Goal: Task Accomplishment & Management: Manage account settings

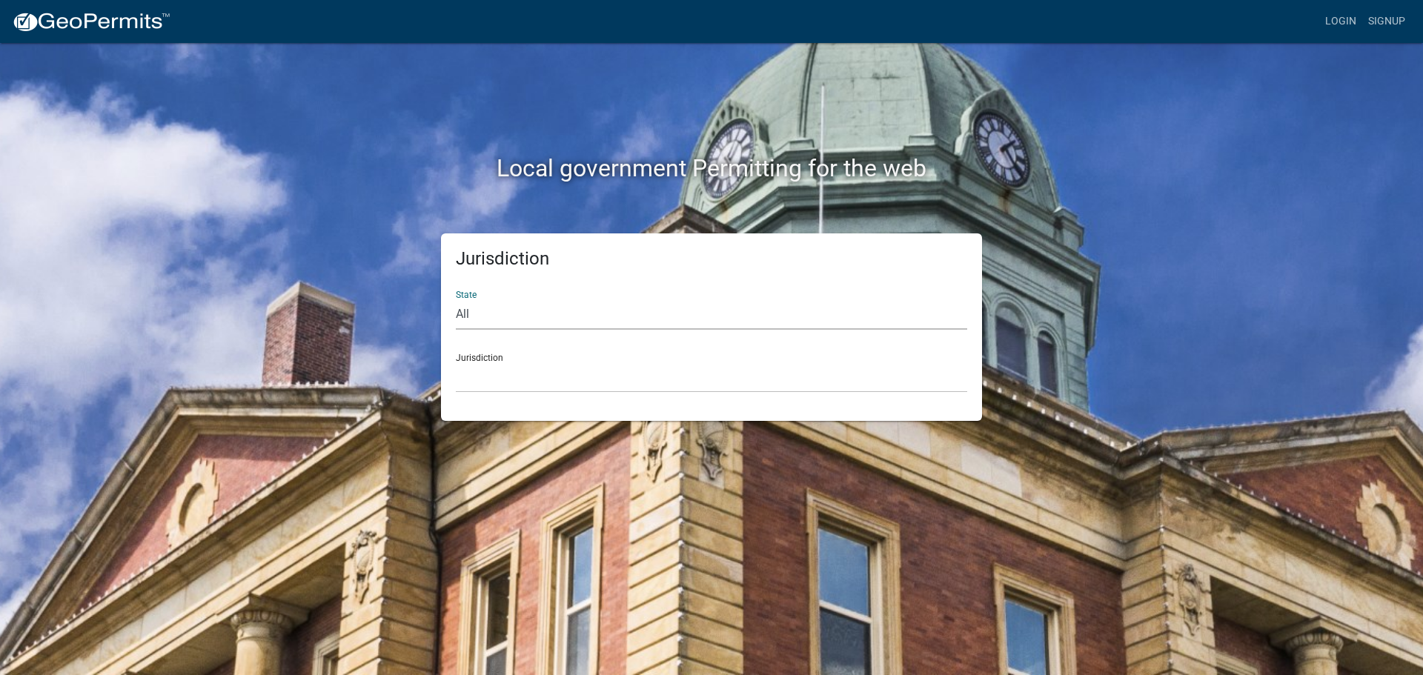
click at [540, 325] on select "All [US_STATE] [US_STATE] [US_STATE] [US_STATE] [US_STATE] [US_STATE] [US_STATE…" at bounding box center [711, 314] width 511 height 30
click at [1339, 24] on link "Login" at bounding box center [1340, 21] width 43 height 28
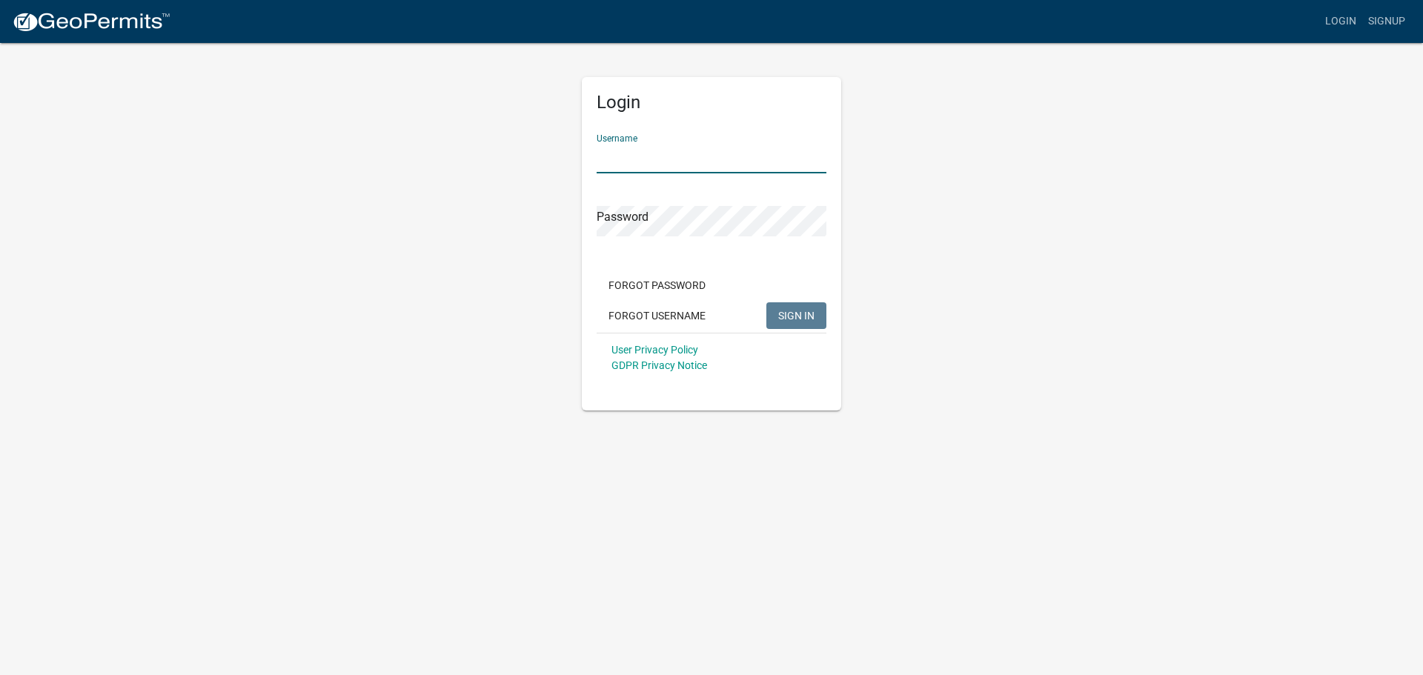
click at [703, 164] on input "Username" at bounding box center [712, 158] width 230 height 30
type input "aschleis"
click at [775, 319] on button "SIGN IN" at bounding box center [796, 315] width 60 height 27
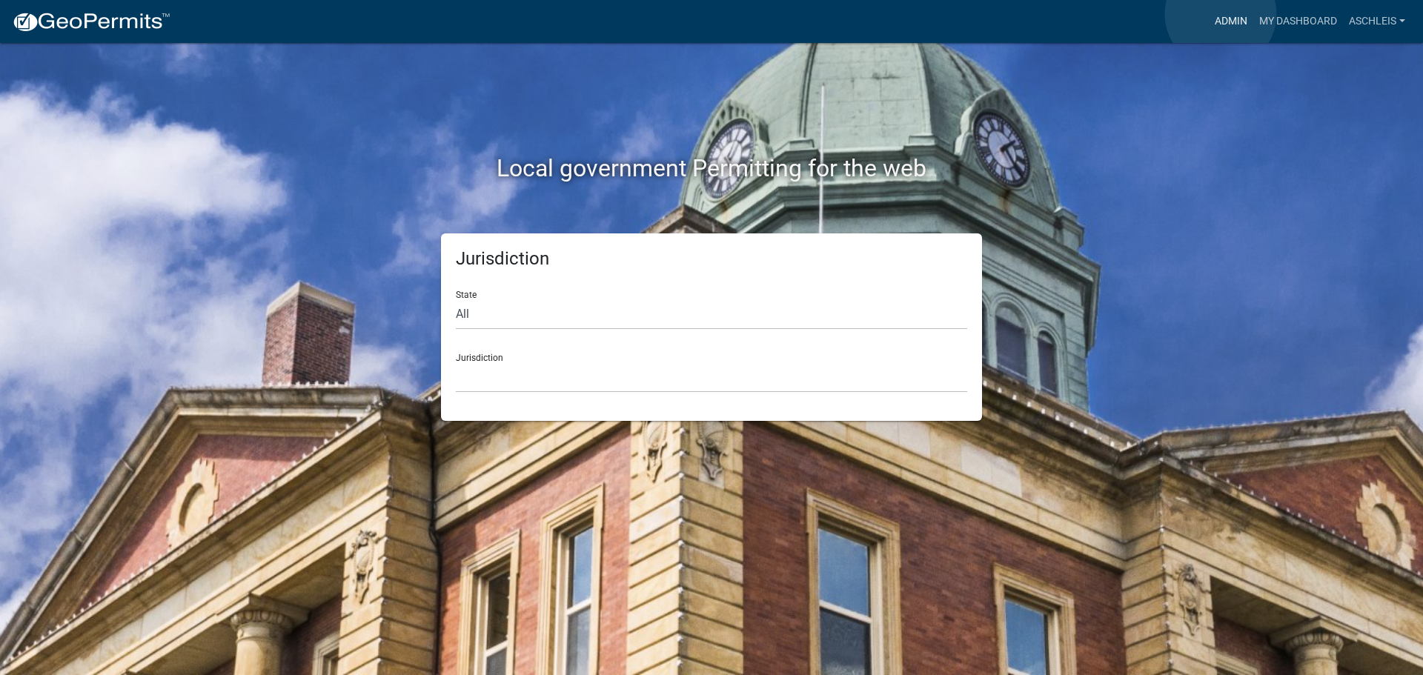
click at [1222, 14] on link "Admin" at bounding box center [1231, 21] width 44 height 28
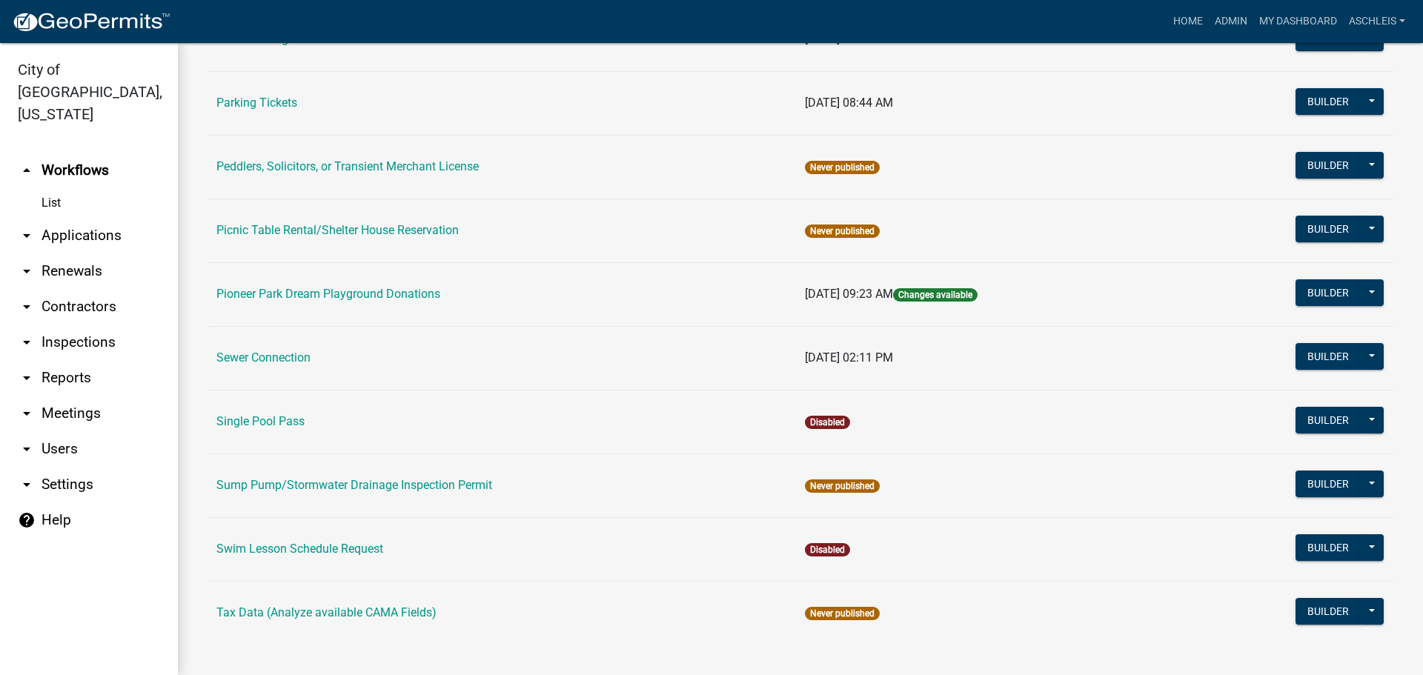
scroll to position [889, 0]
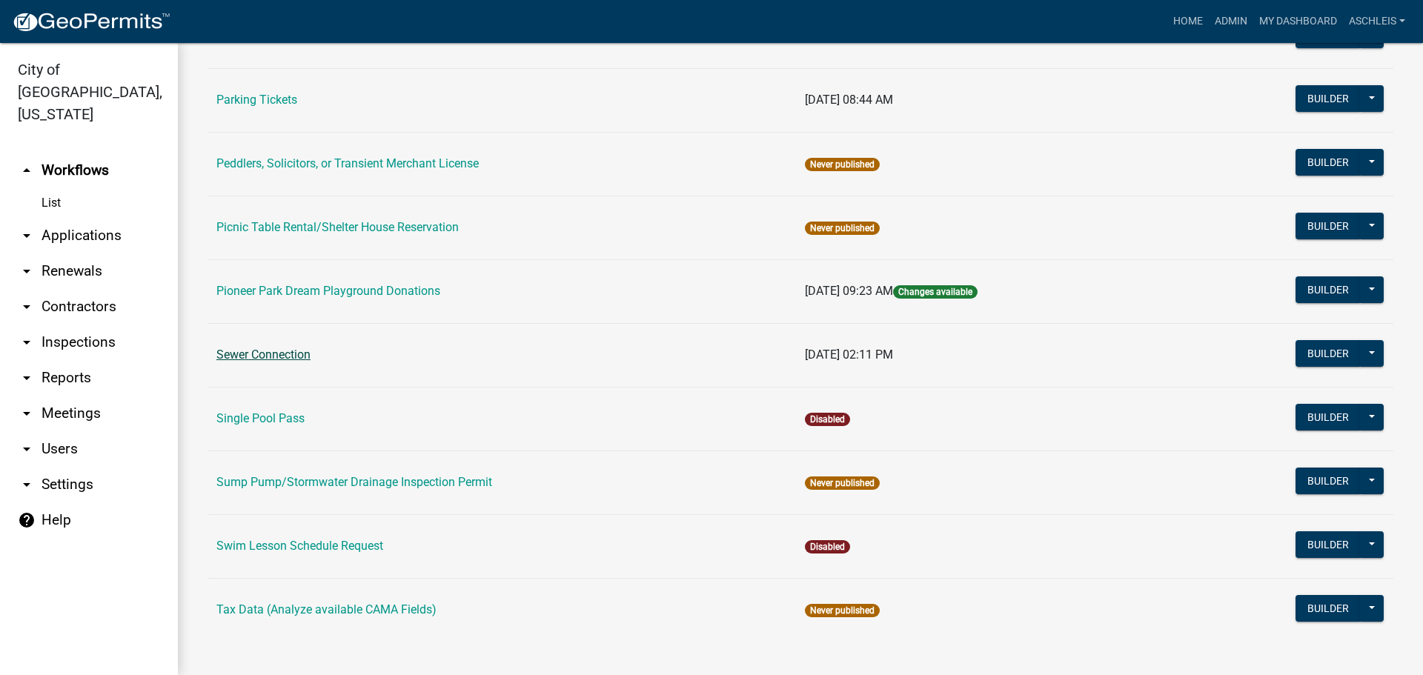
click at [291, 348] on link "Sewer Connection" at bounding box center [263, 355] width 94 height 14
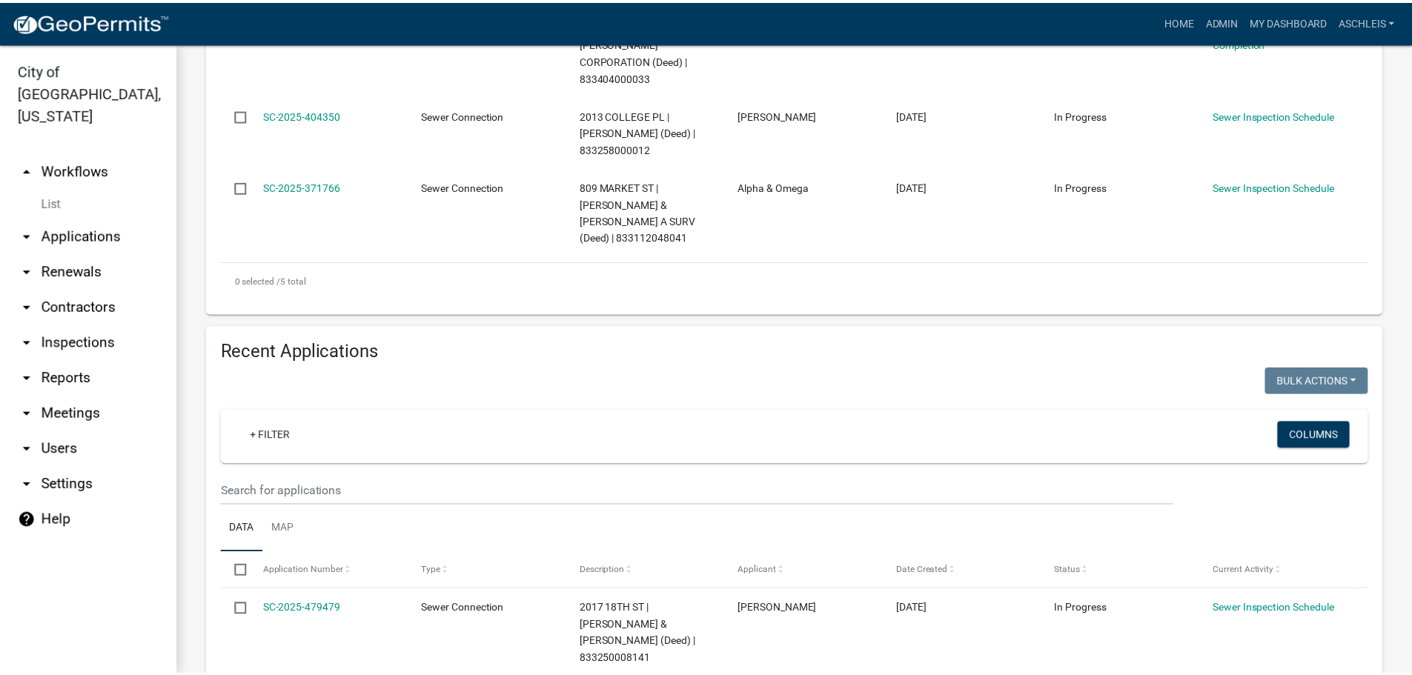
scroll to position [667, 0]
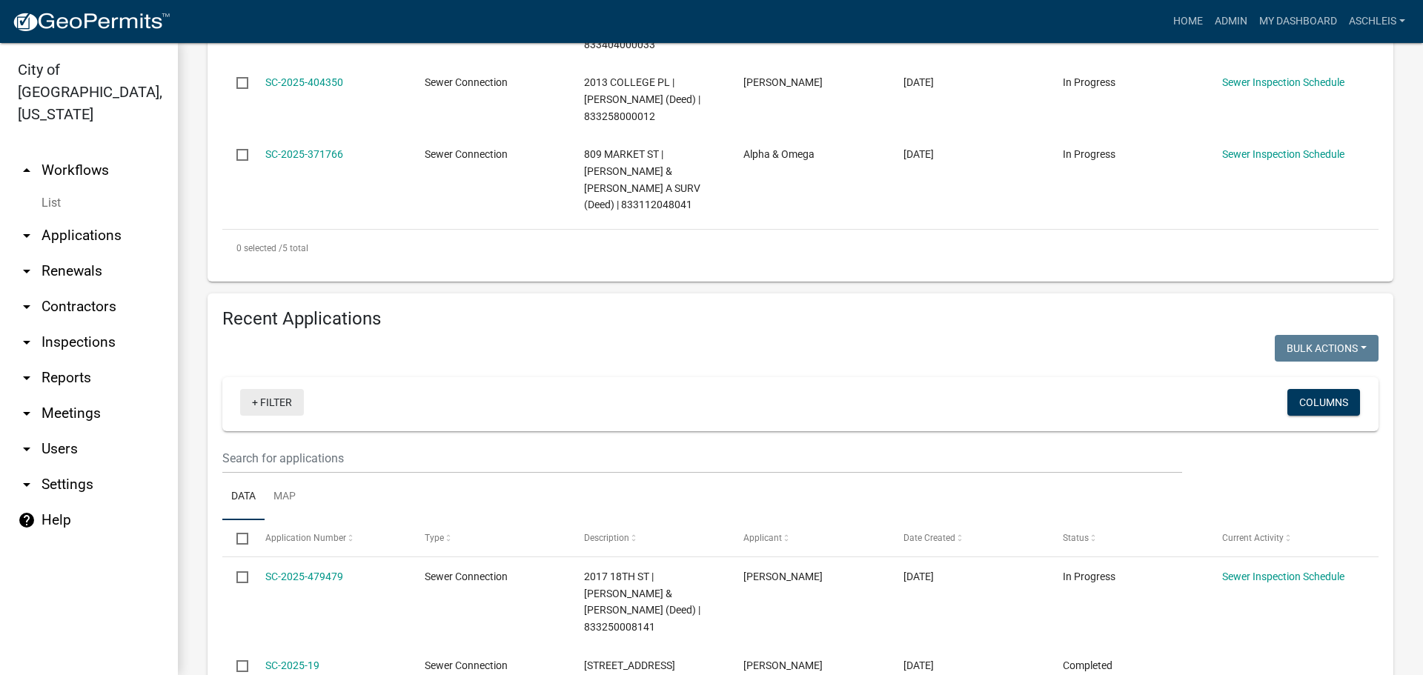
click at [282, 398] on link "+ Filter" at bounding box center [272, 402] width 64 height 27
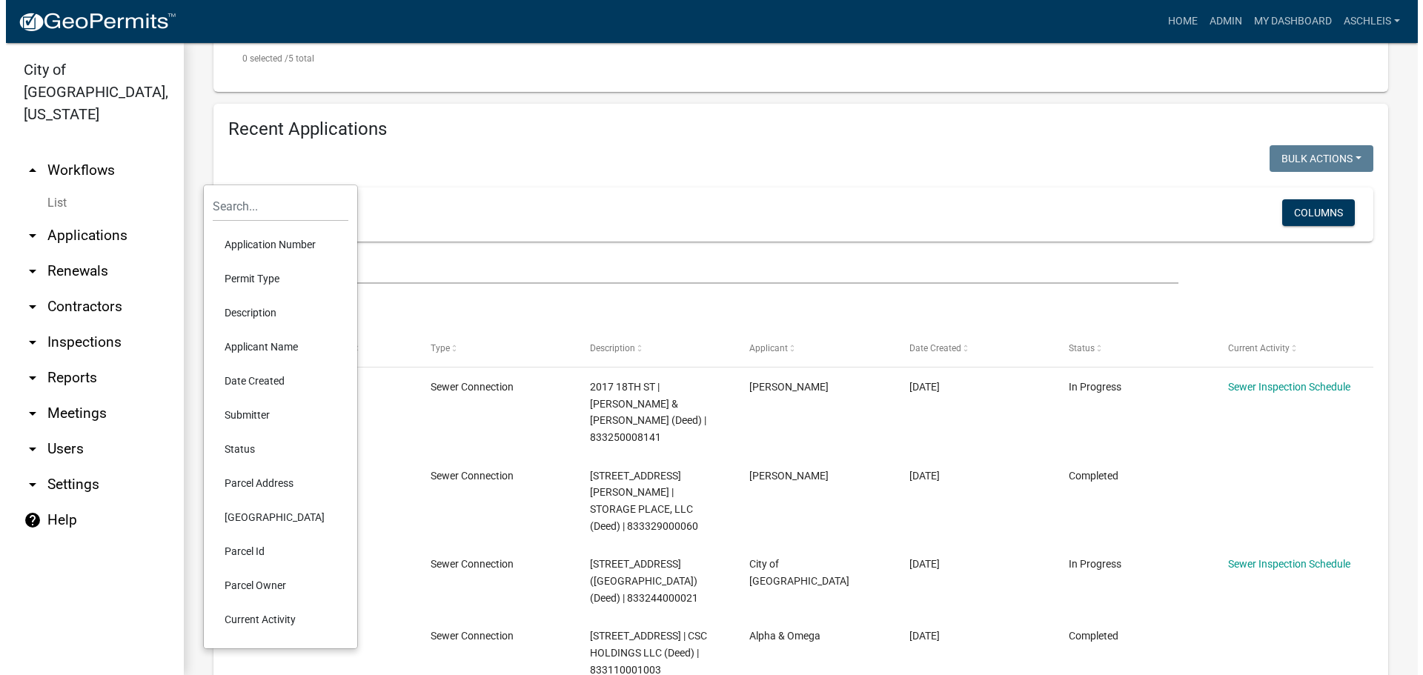
scroll to position [889, 0]
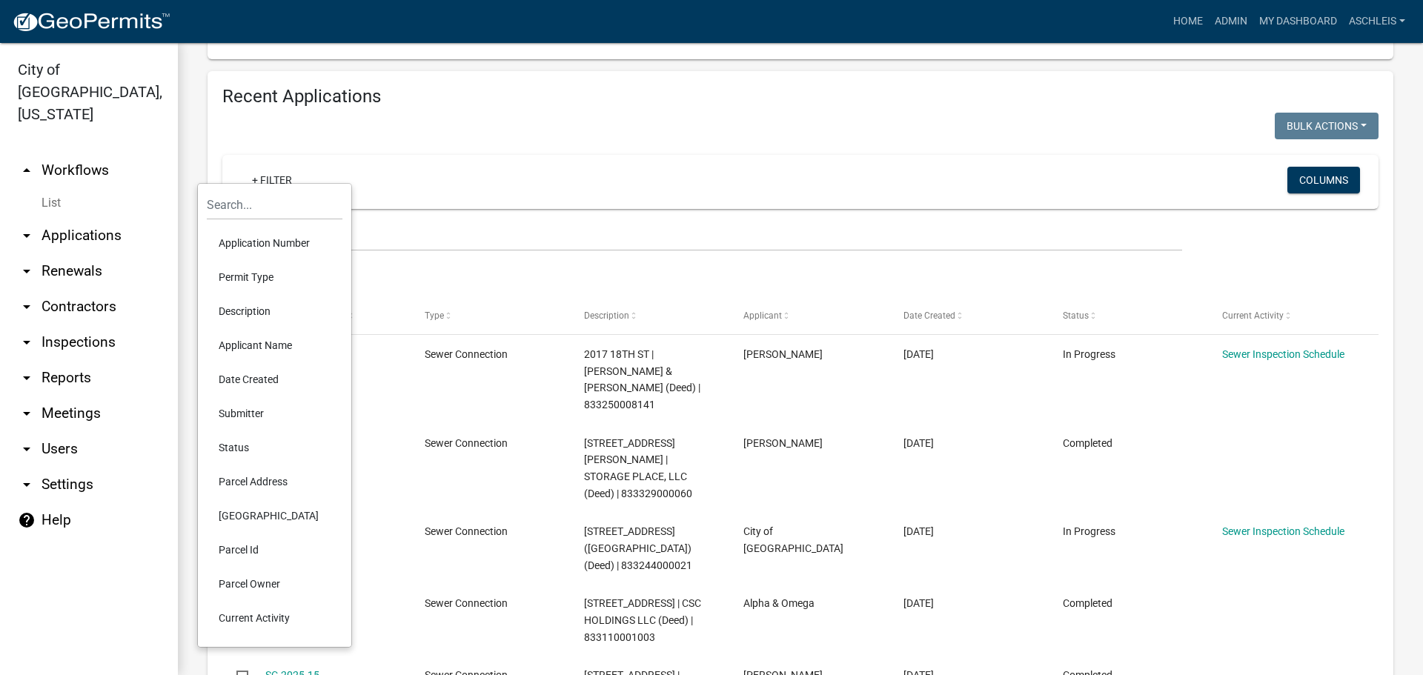
click at [280, 344] on li "Applicant Name" at bounding box center [275, 345] width 136 height 34
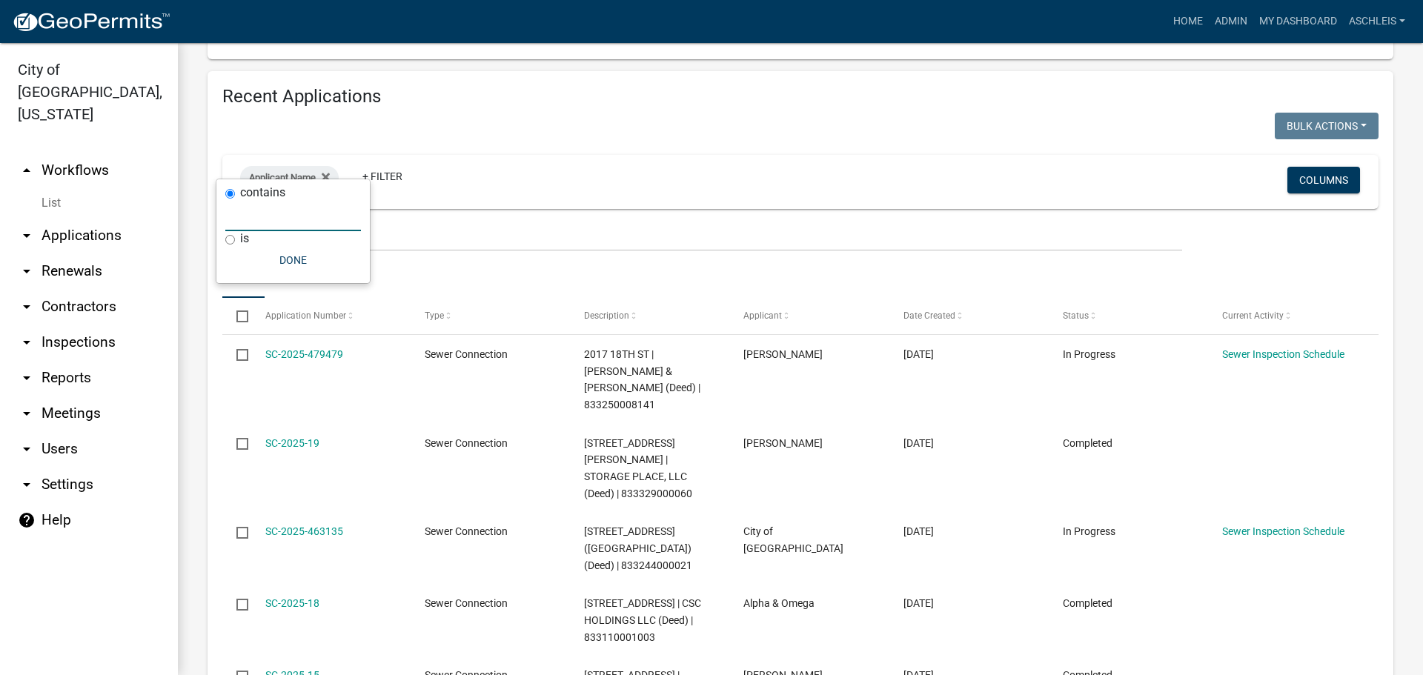
click at [275, 214] on input "text" at bounding box center [293, 216] width 136 height 30
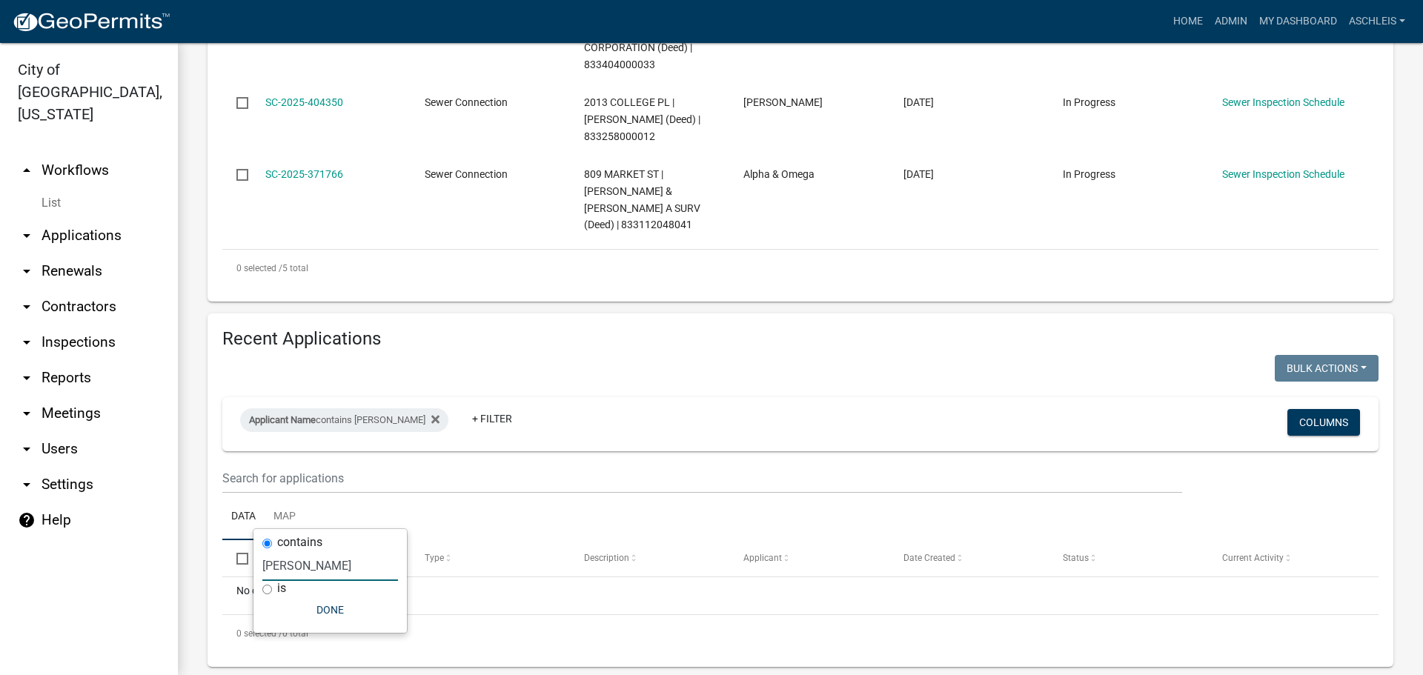
scroll to position [652, 0]
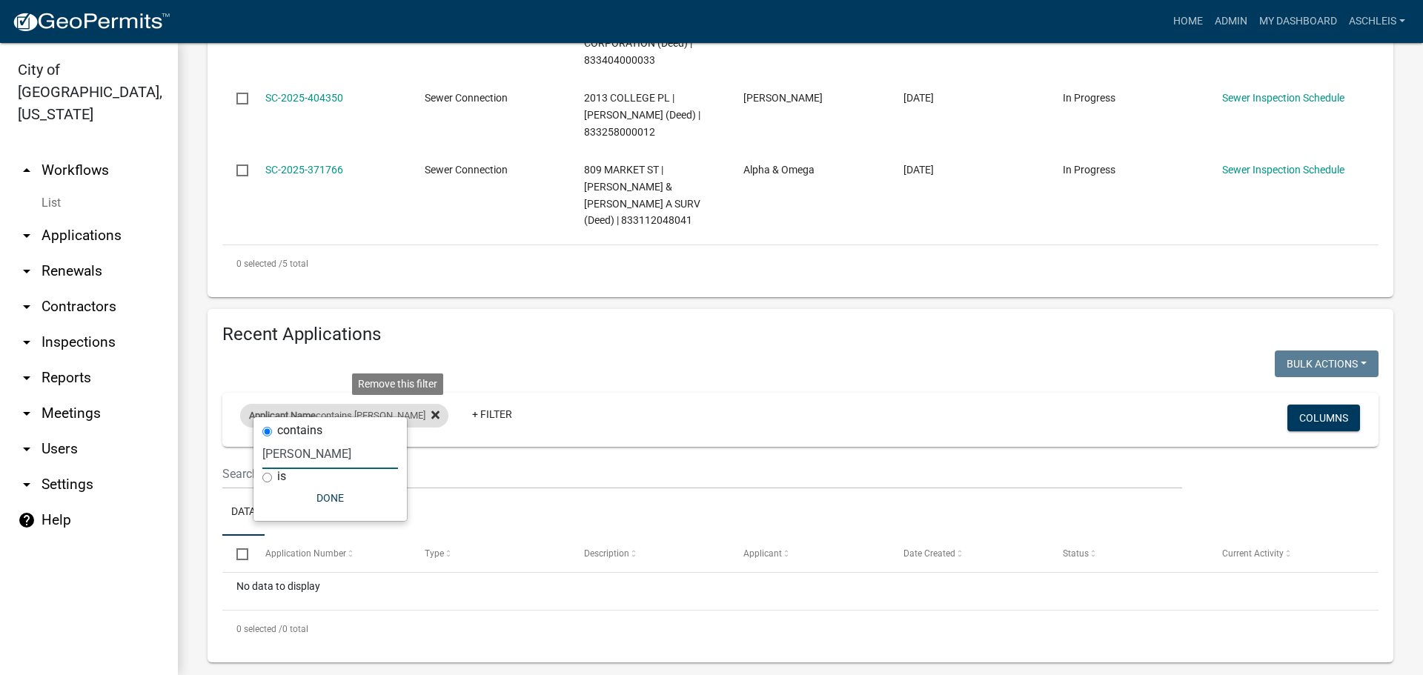
type input "[PERSON_NAME]"
click at [431, 411] on icon at bounding box center [435, 415] width 8 height 8
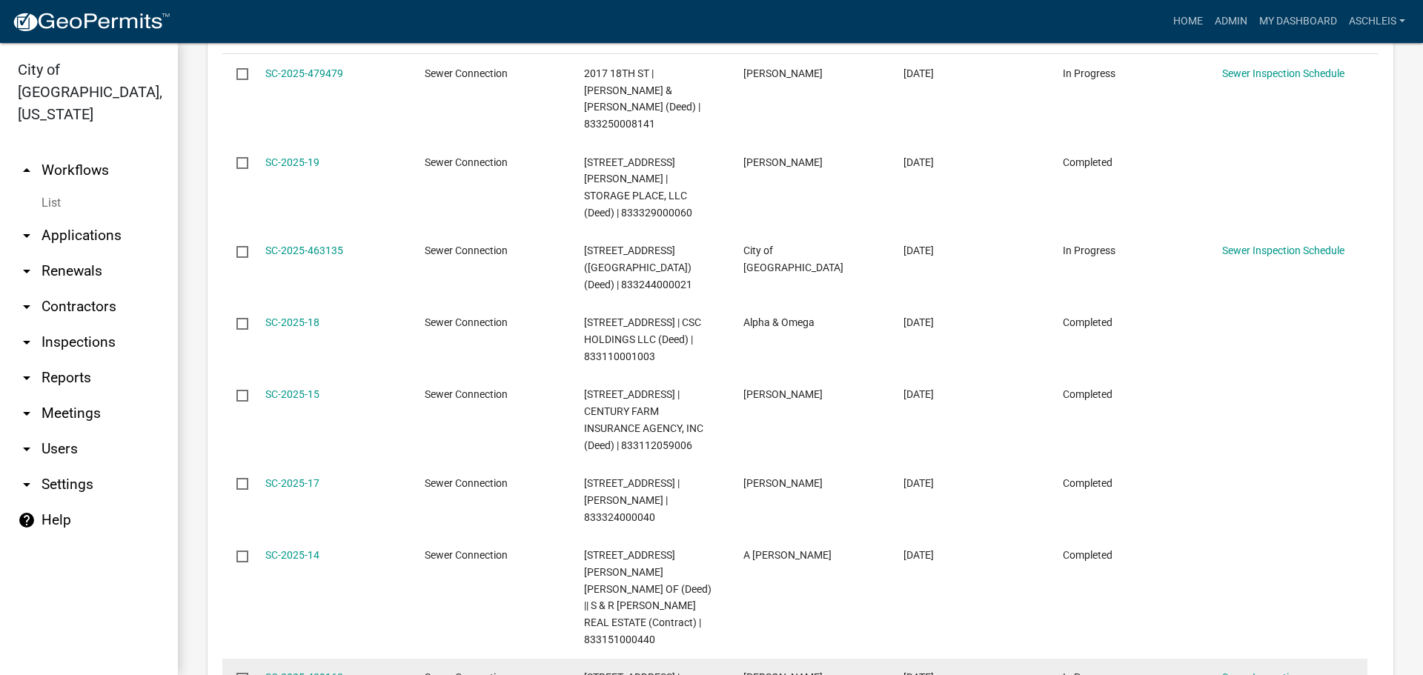
scroll to position [1418, 0]
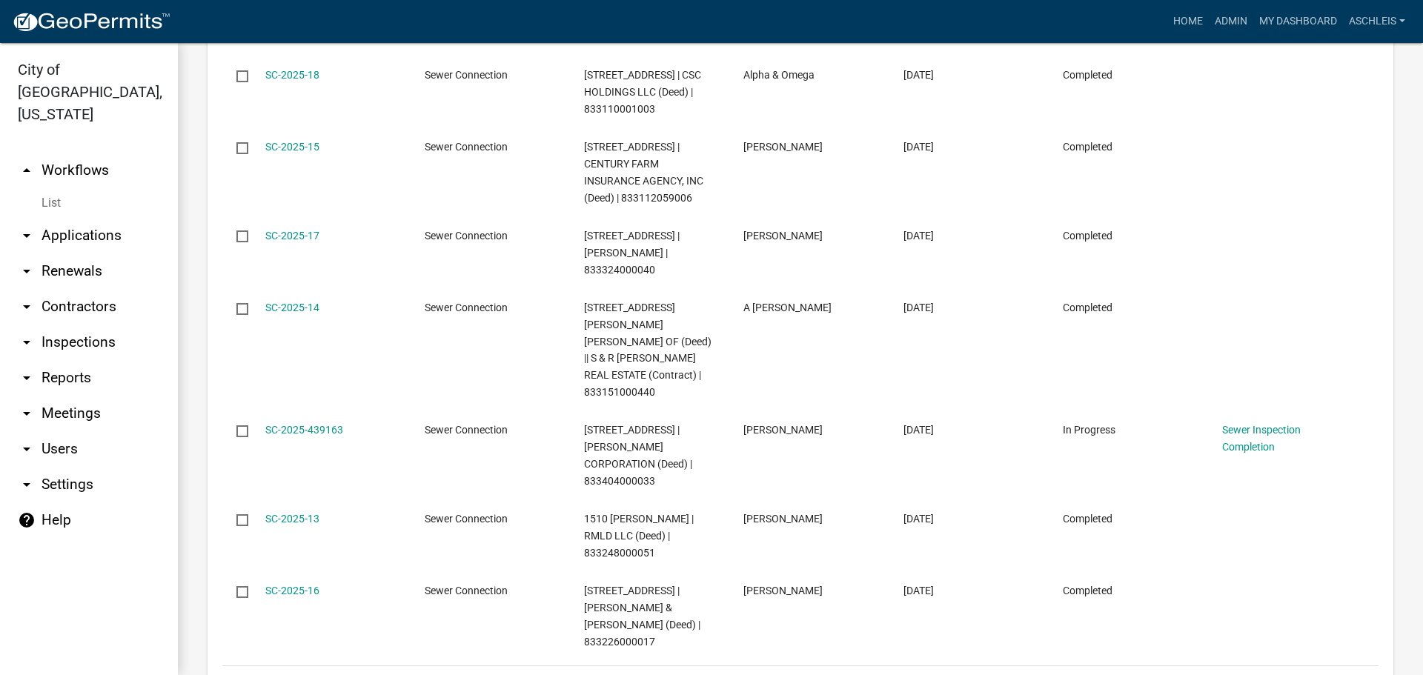
click at [1345, 675] on icon "go to last page" at bounding box center [1354, 686] width 19 height 18
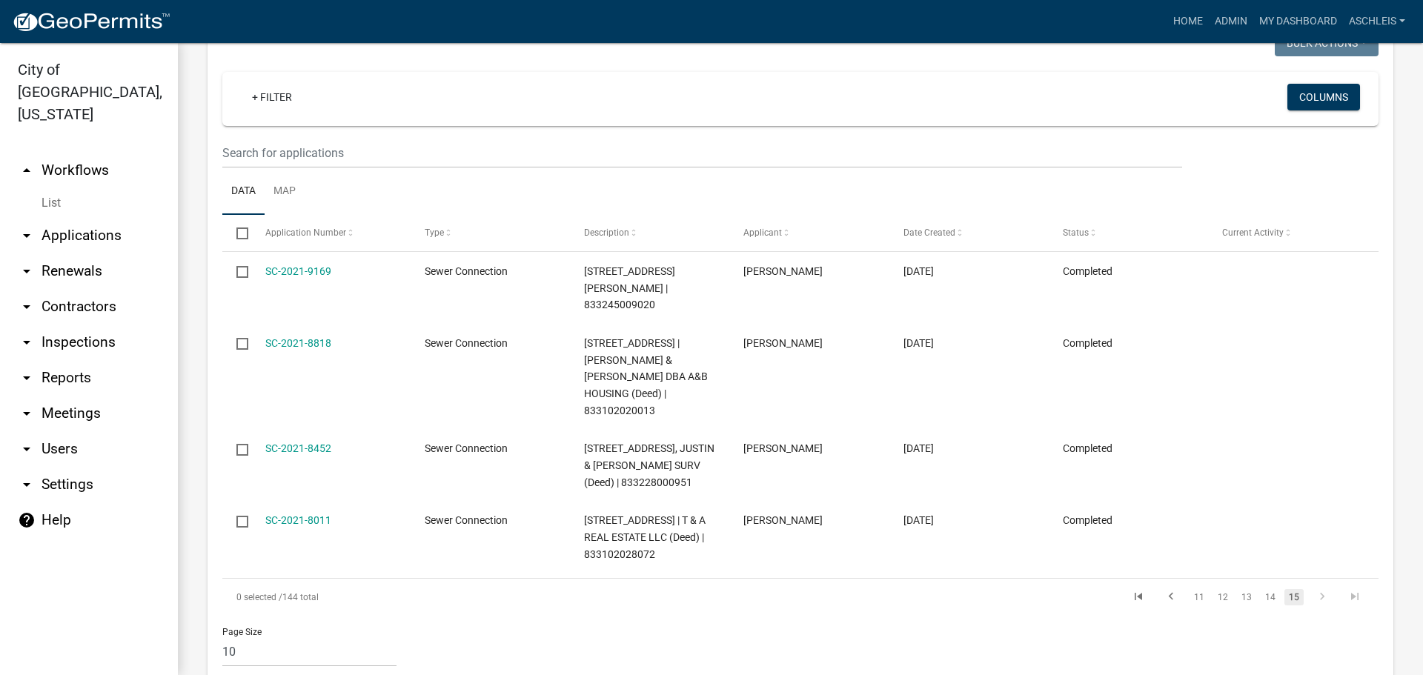
scroll to position [987, 0]
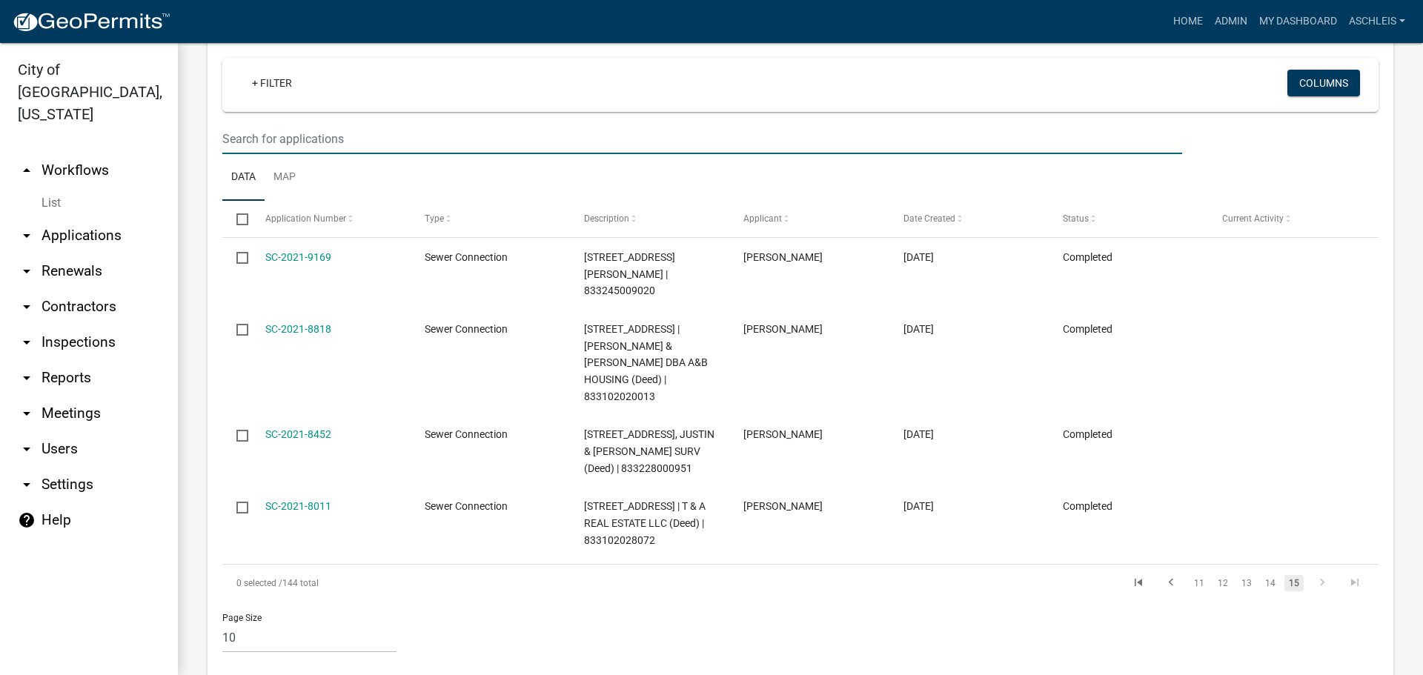
click at [294, 125] on input "text" at bounding box center [702, 139] width 960 height 30
type input "1410 garfield"
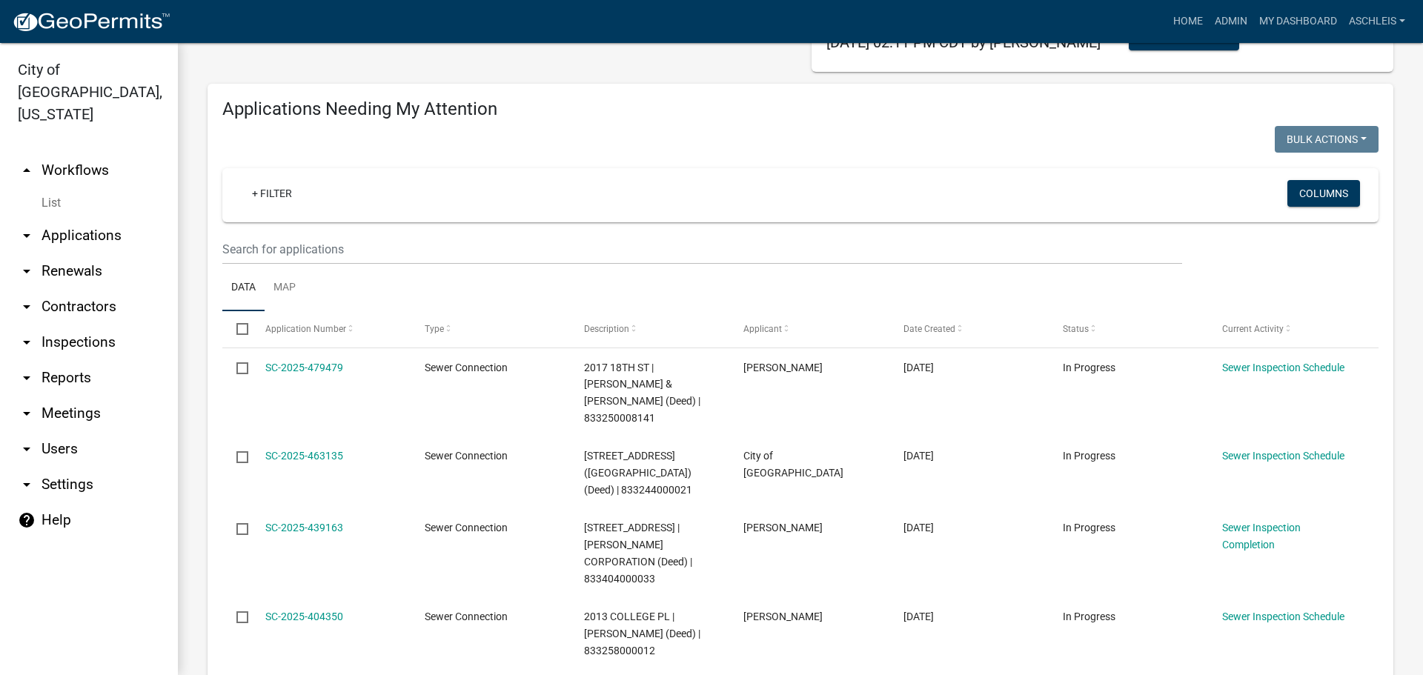
scroll to position [0, 0]
